Goal: Use online tool/utility: Utilize a website feature to perform a specific function

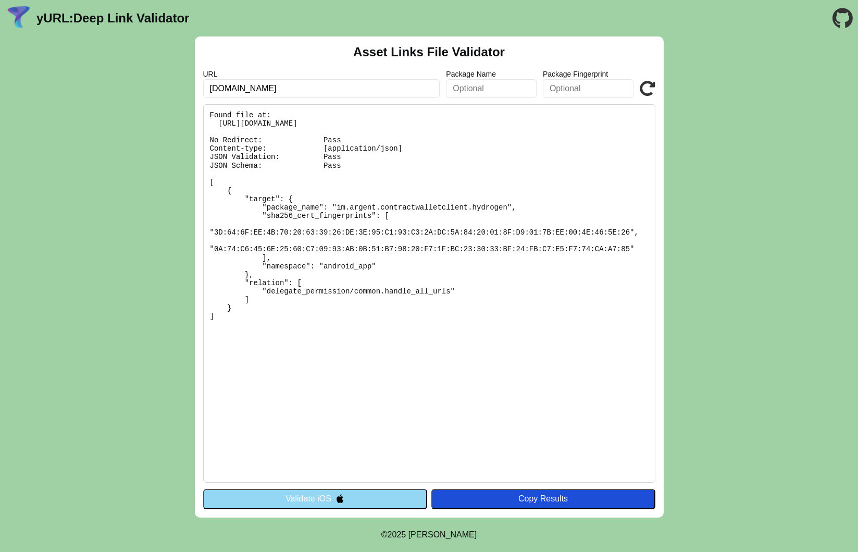
drag, startPoint x: 244, startPoint y: 90, endPoint x: 165, endPoint y: 86, distance: 78.7
click at [165, 86] on div "Asset Links File Validator URL hydrogen.app.ready.co Package Name Package Finge…" at bounding box center [429, 276] width 858 height 481
type input "[DOMAIN_NAME]"
click button "Validate" at bounding box center [0, 0] width 0 height 0
click at [350, 504] on button "Validate iOS" at bounding box center [315, 499] width 224 height 20
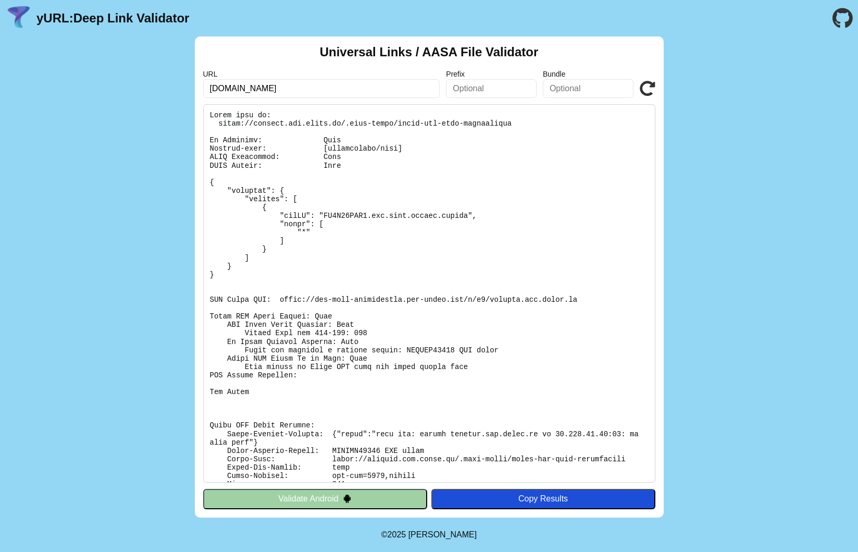
click at [348, 502] on img at bounding box center [347, 498] width 9 height 9
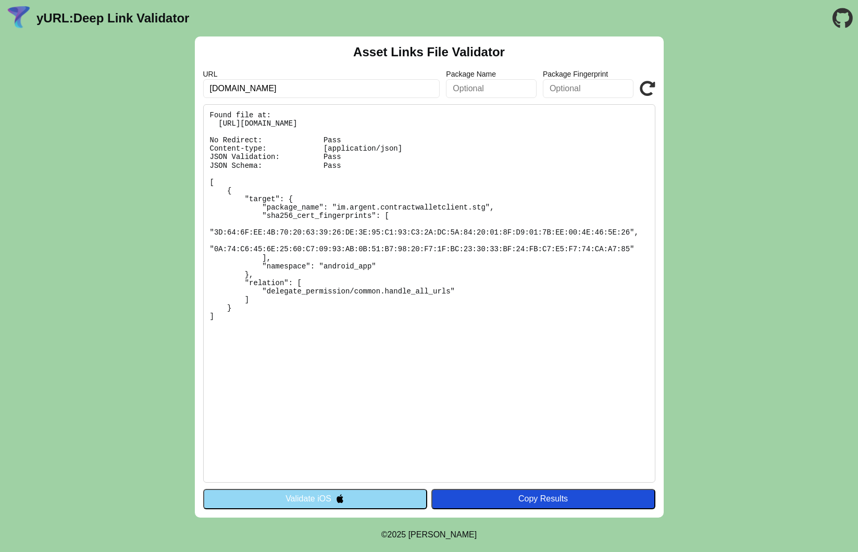
click at [348, 504] on button "Validate iOS" at bounding box center [315, 499] width 224 height 20
